Goal: Task Accomplishment & Management: Manage account settings

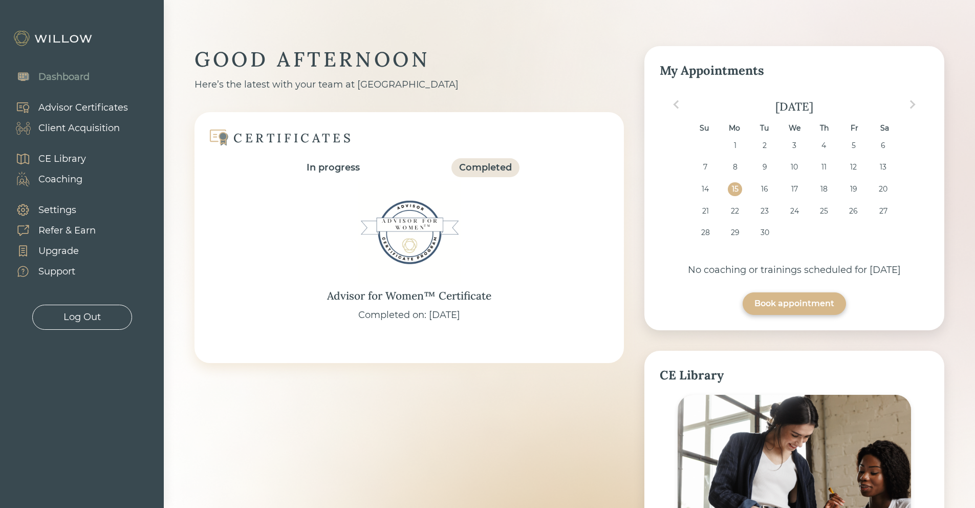
click at [80, 130] on div "Client Acquisition" at bounding box center [78, 128] width 81 height 14
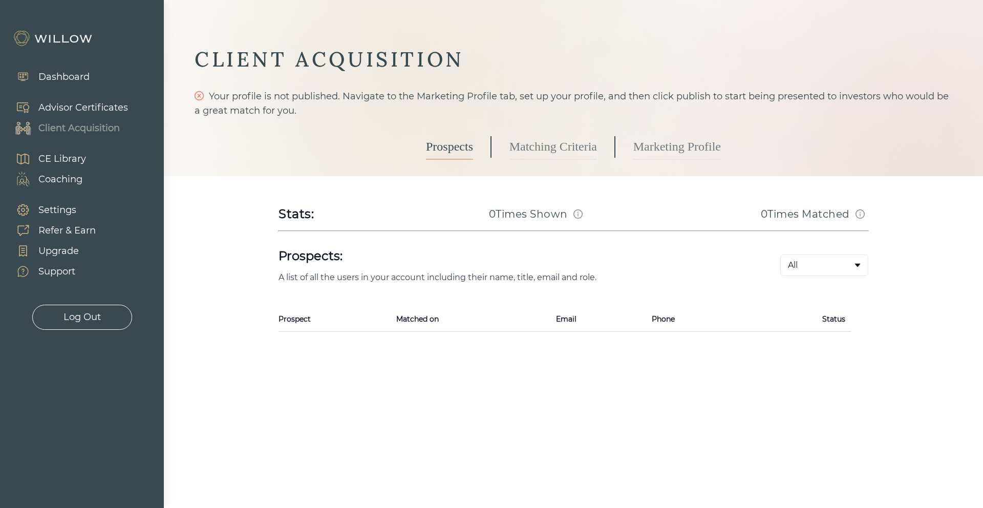
click at [660, 149] on link "Marketing Profile" at bounding box center [677, 147] width 88 height 26
